Goal: Navigation & Orientation: Understand site structure

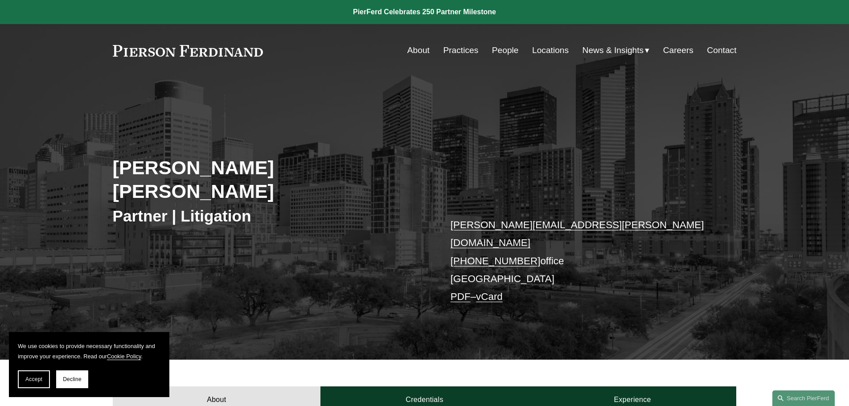
click at [506, 49] on link "People" at bounding box center [505, 50] width 27 height 17
drag, startPoint x: 261, startPoint y: 49, endPoint x: 238, endPoint y: 48, distance: 22.7
click at [239, 48] on div "About Practices People Locations News & Insights News" at bounding box center [425, 50] width 624 height 17
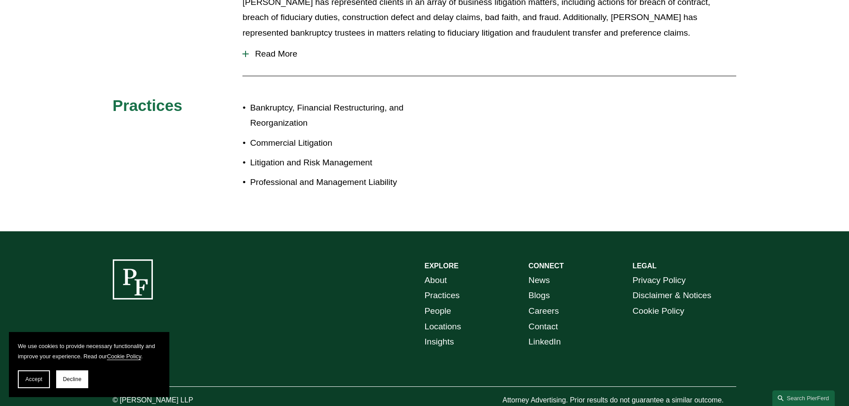
scroll to position [494, 0]
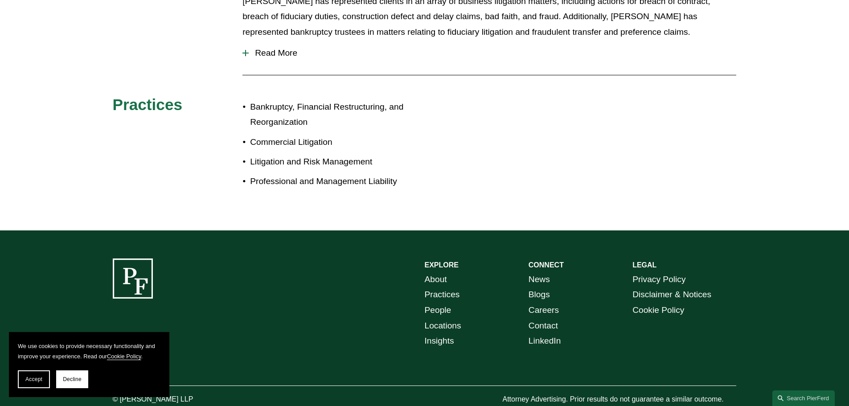
click at [445, 272] on link "About" at bounding box center [436, 280] width 22 height 16
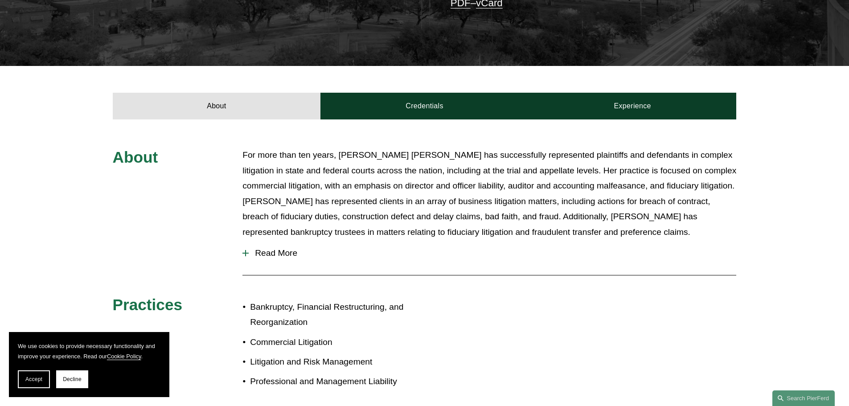
scroll to position [0, 0]
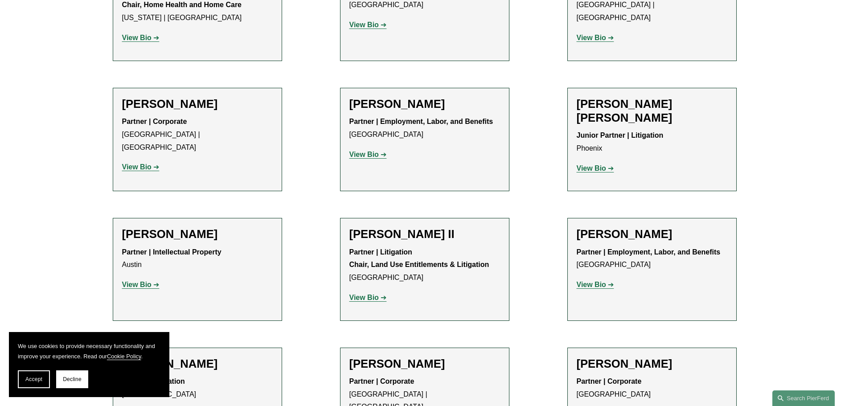
scroll to position [758, 0]
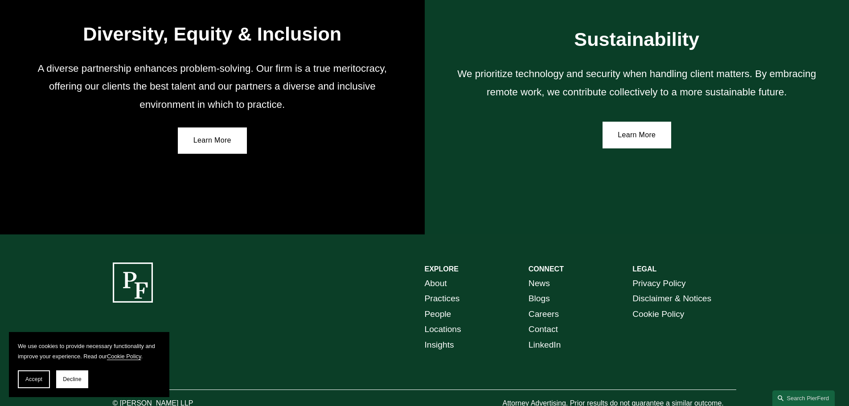
scroll to position [1647, 0]
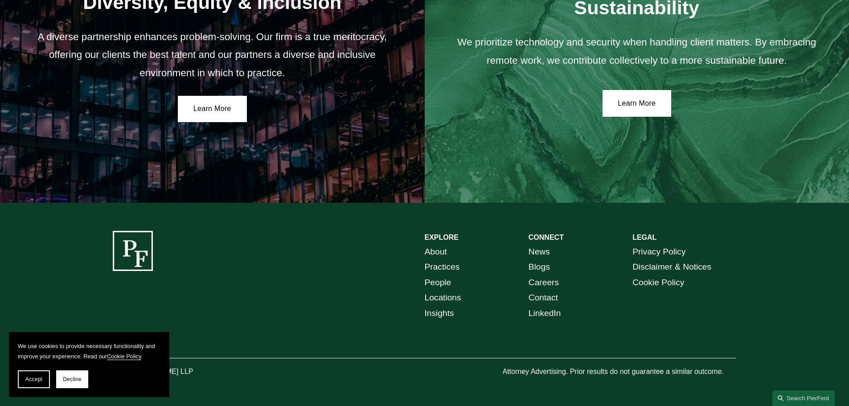
click at [453, 296] on link "Locations" at bounding box center [443, 298] width 37 height 16
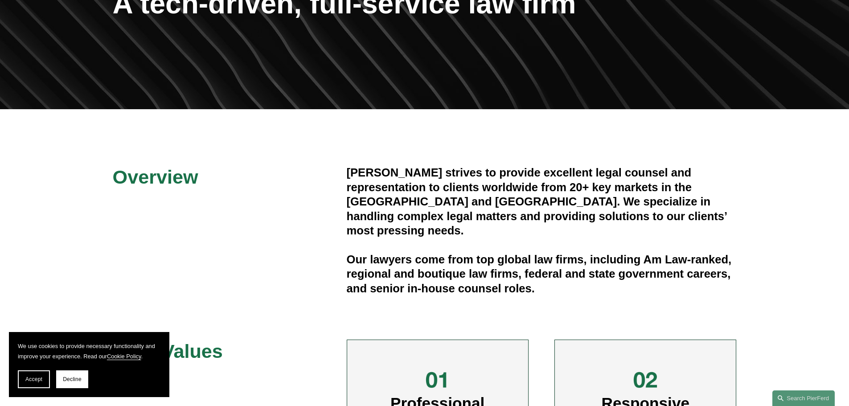
scroll to position [0, 0]
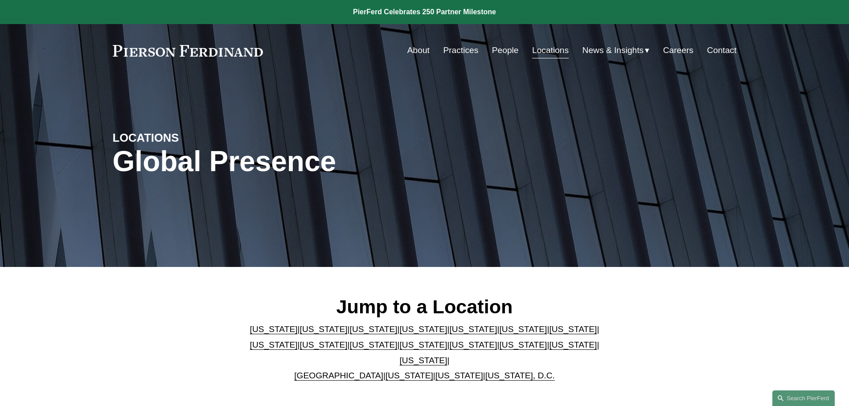
scroll to position [223, 0]
